Goal: Ask a question

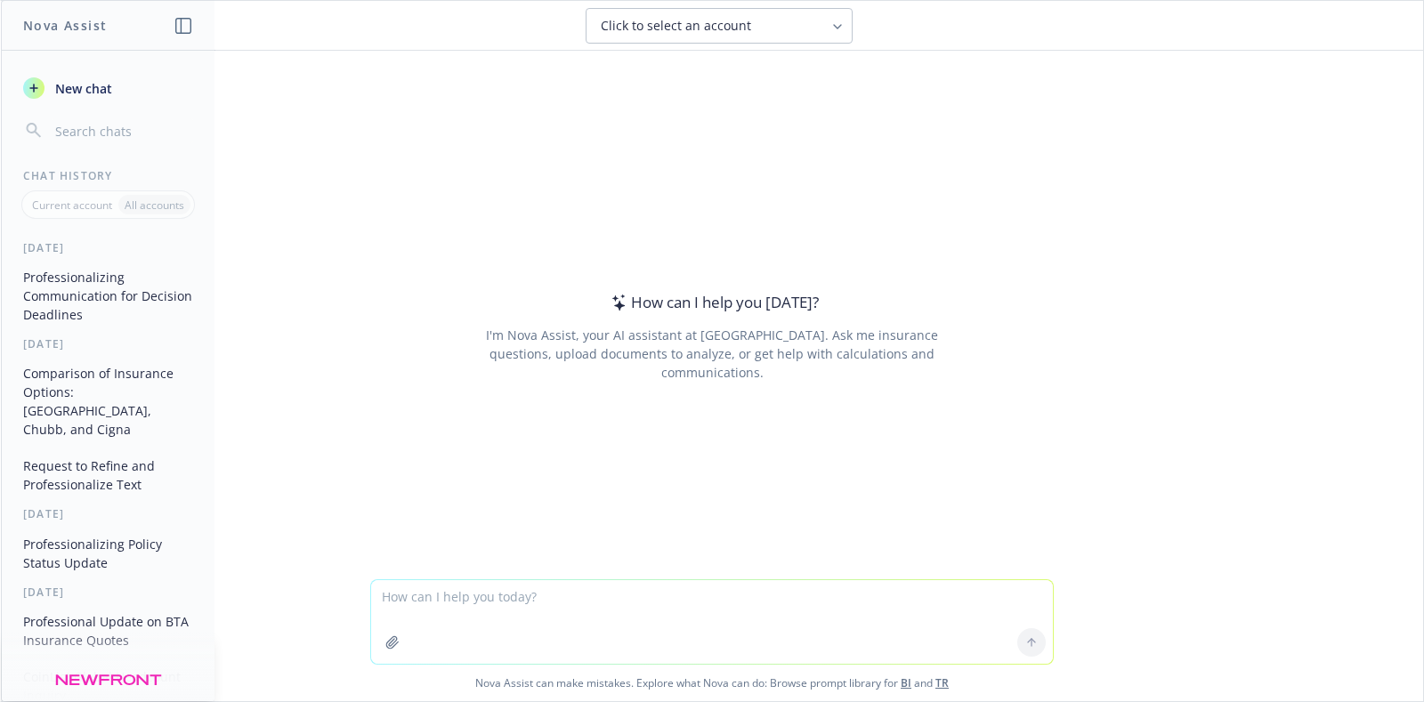
click at [465, 593] on textarea at bounding box center [712, 622] width 682 height 84
paste textarea "What is a nice way to say that Israel will remain a war risk countries until th…"
type textarea "What is a nice way to say that Israel will remain a war risk countries until th…"
